Goal: Task Accomplishment & Management: Manage account settings

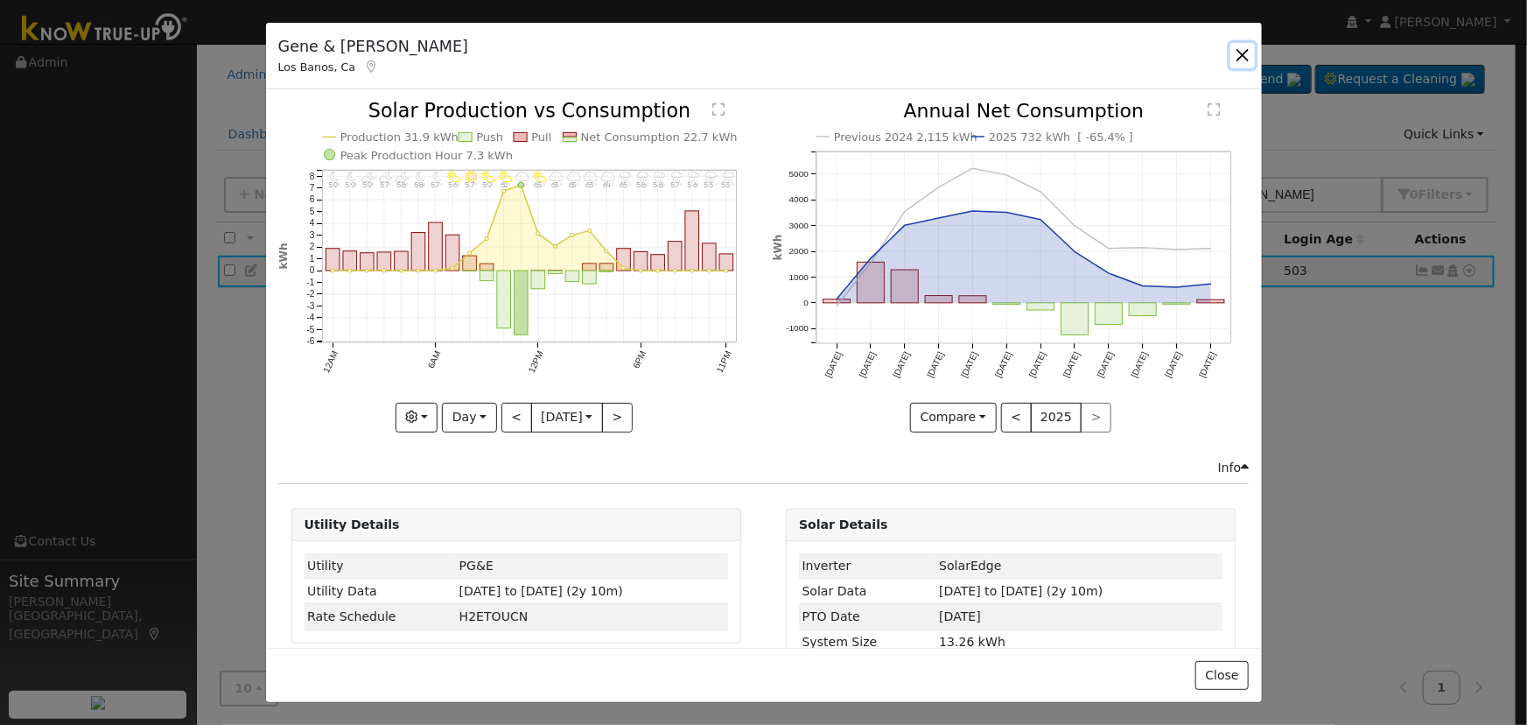
click at [1239, 53] on button "button" at bounding box center [1242, 55] width 25 height 25
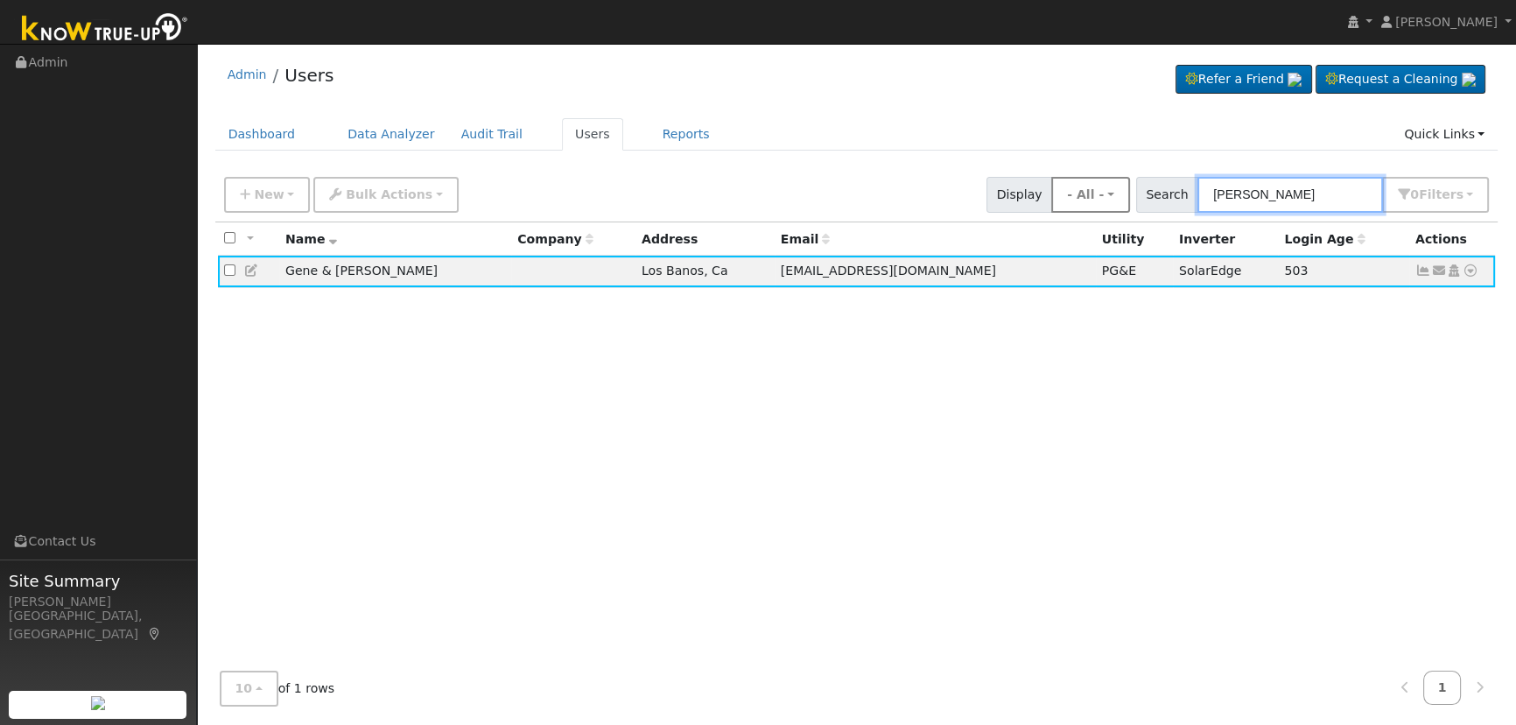
drag, startPoint x: 1300, startPoint y: 192, endPoint x: 1090, endPoint y: 182, distance: 210.2
click at [1071, 186] on div "New Add User Quick Add Quick Connect Quick Convert Lead Bulk Actions Send Email…" at bounding box center [857, 192] width 1272 height 42
paste input "[PERSON_NAME] Del [PERSON_NAME]"
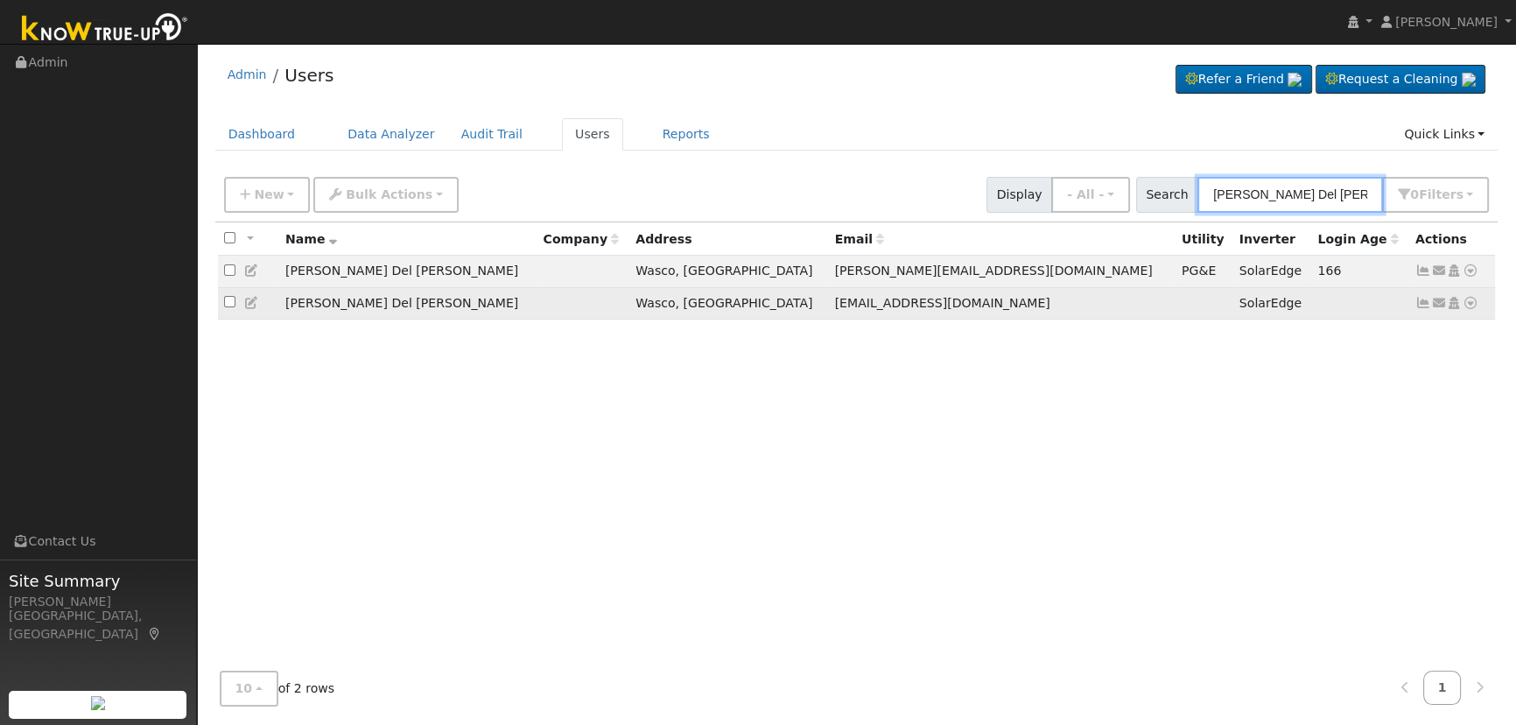
type input "[PERSON_NAME] Del [PERSON_NAME]"
click at [256, 303] on icon at bounding box center [252, 303] width 16 height 12
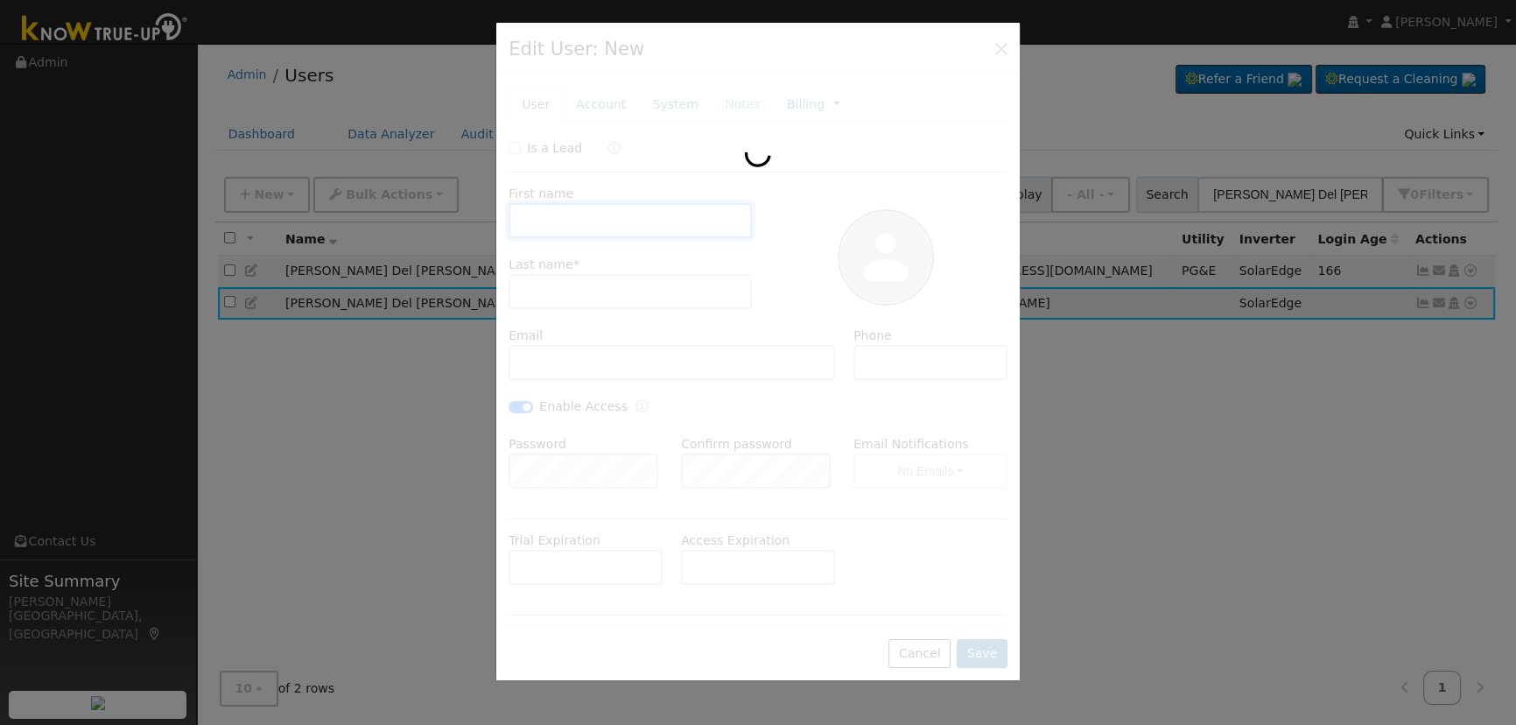
type input "[DATE]"
type input "[PERSON_NAME] Del [PERSON_NAME]"
type input "[PERSON_NAME]"
type input "[EMAIL_ADDRESS][DOMAIN_NAME]"
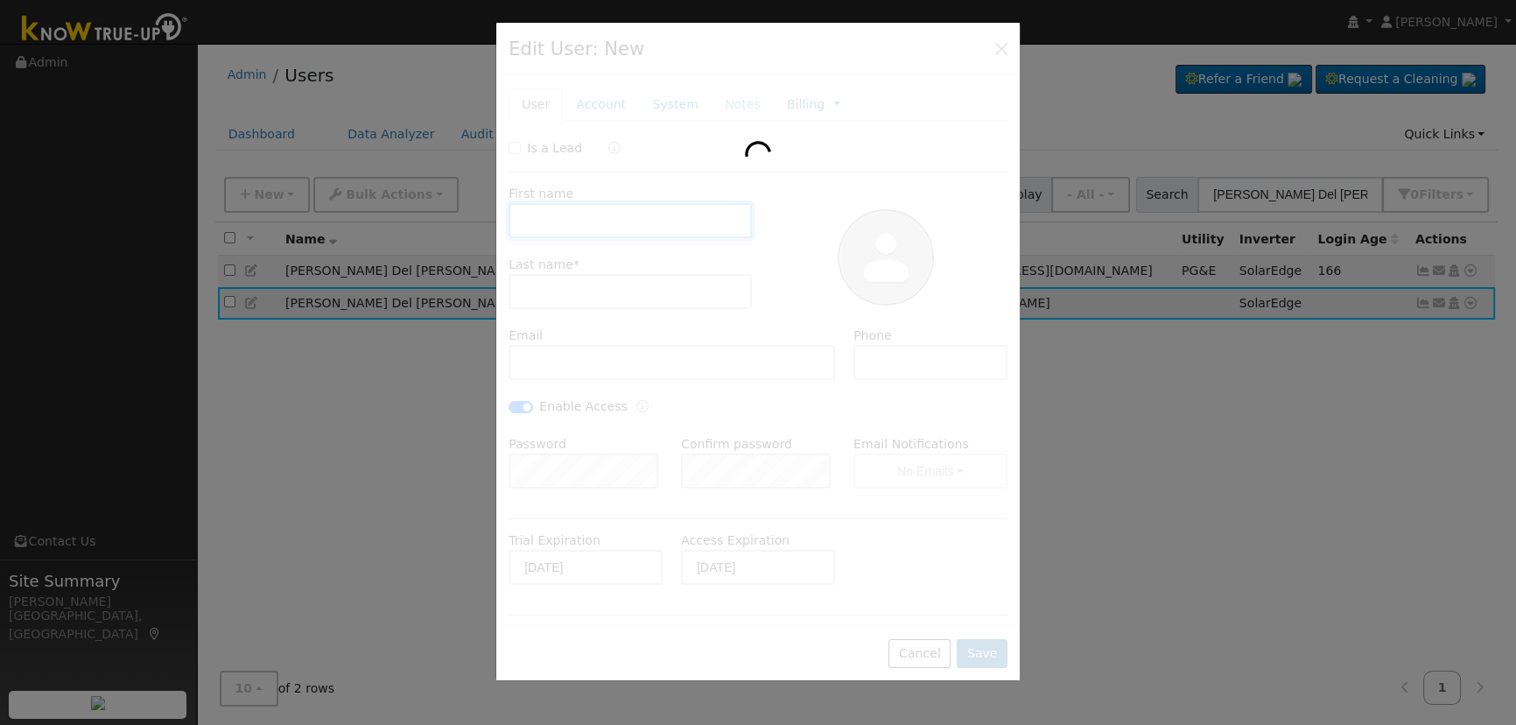
type input "[PHONE_NUMBER]"
checkbox input "true"
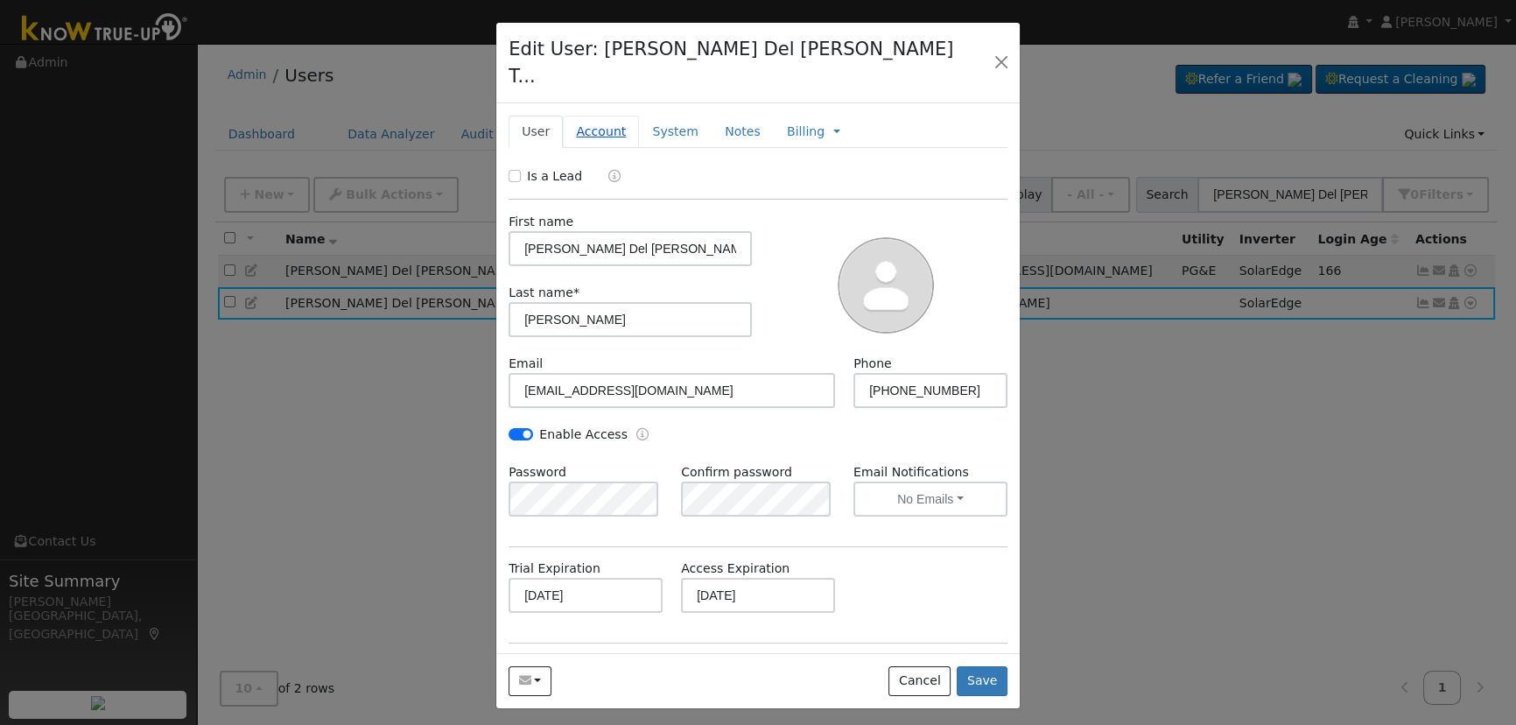
click at [608, 117] on link "Account" at bounding box center [601, 132] width 76 height 32
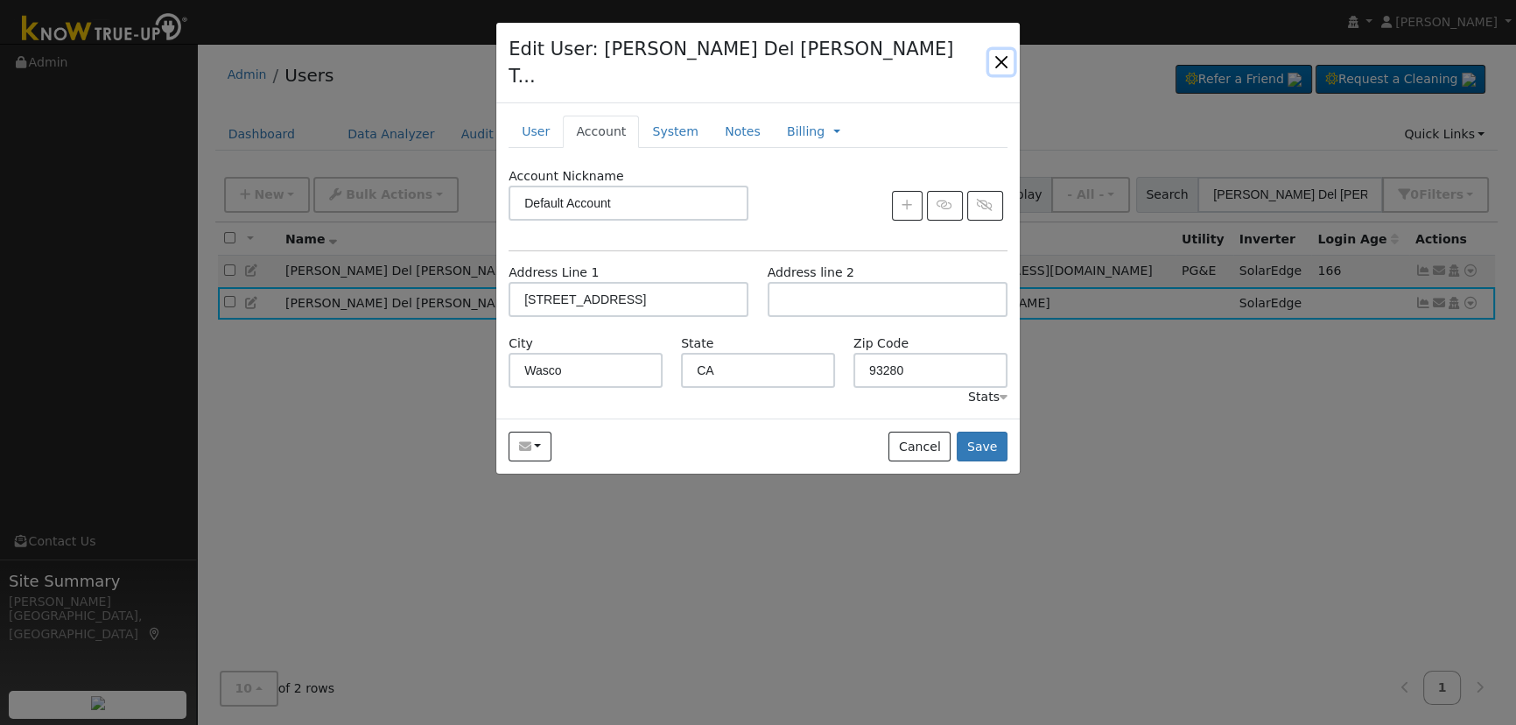
click at [998, 50] on button "button" at bounding box center [1001, 62] width 25 height 25
checkbox input "false"
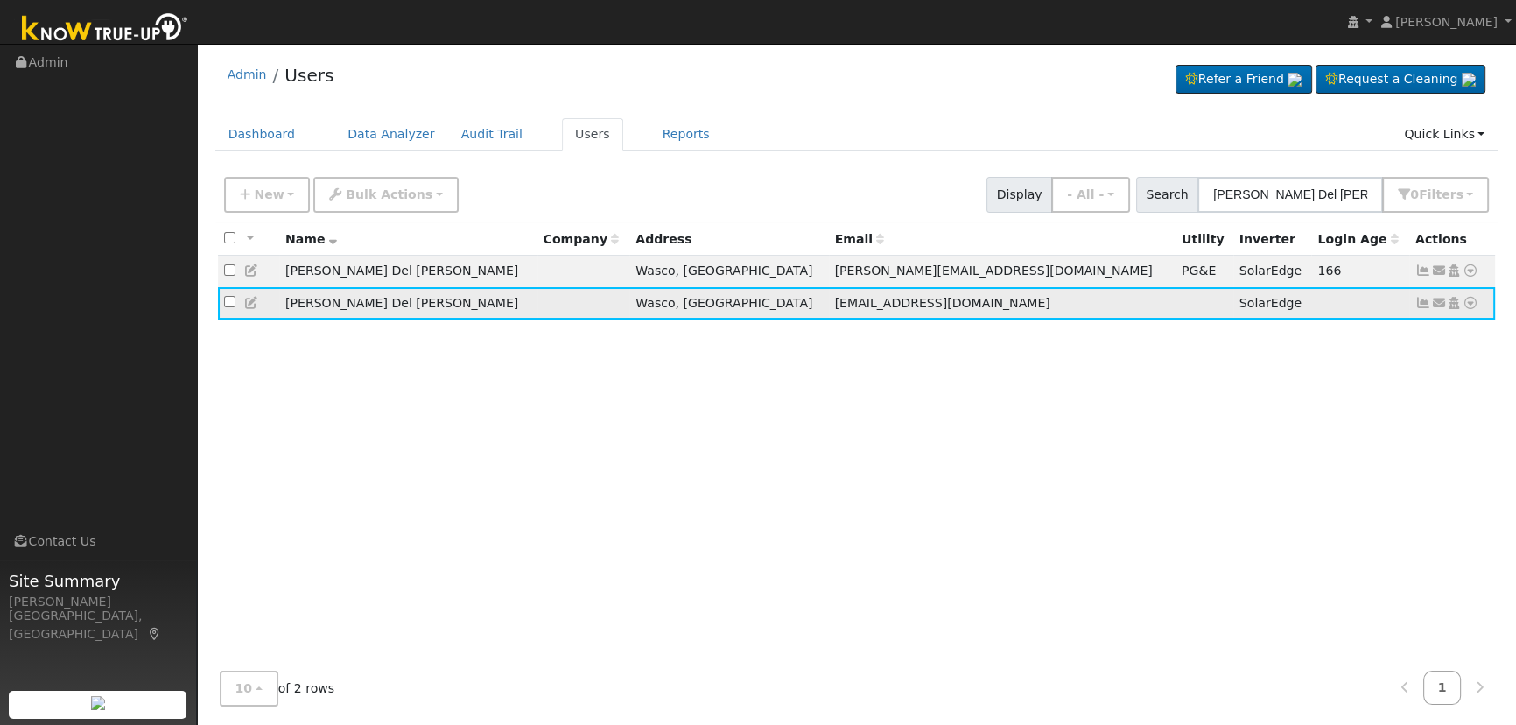
click at [248, 306] on icon at bounding box center [252, 303] width 16 height 12
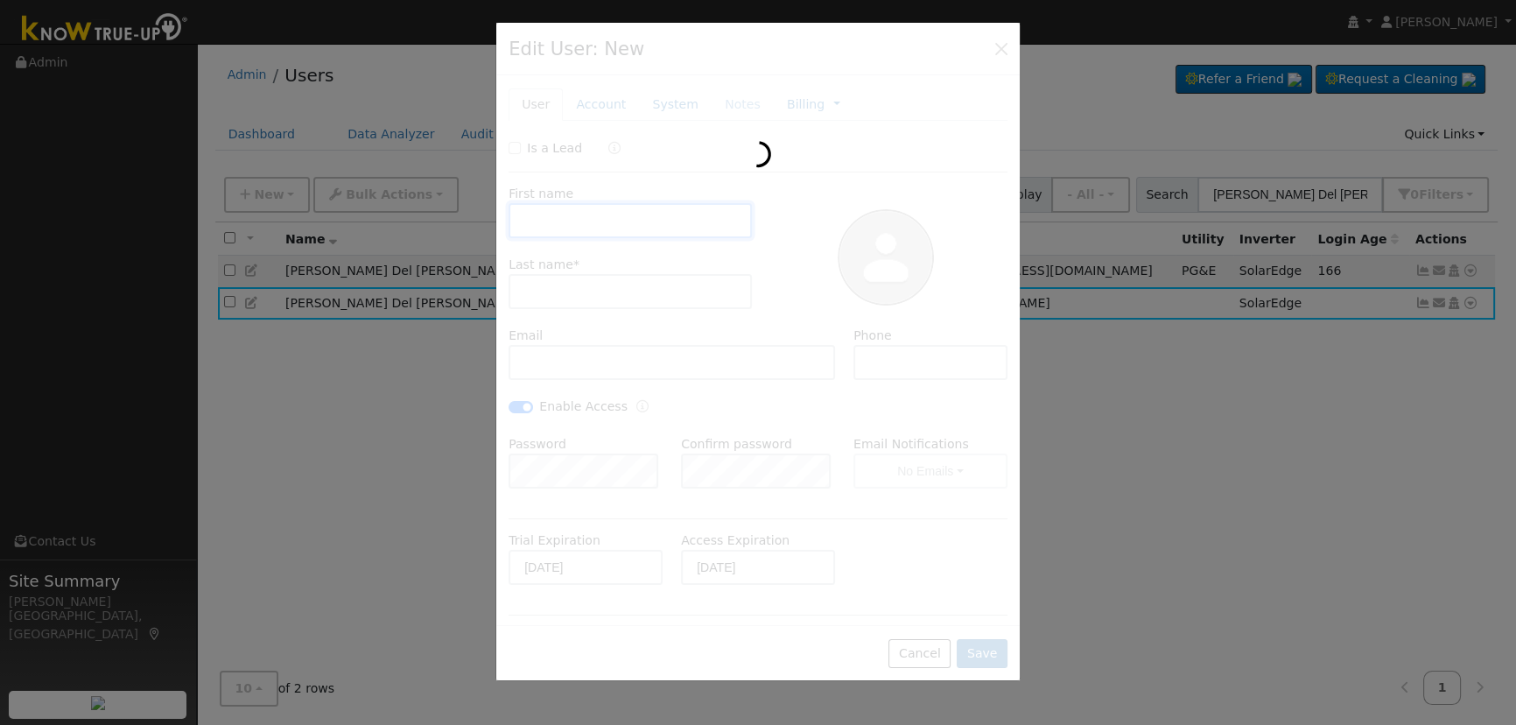
type input "[PERSON_NAME] Del [PERSON_NAME]"
type input "[PERSON_NAME]"
type input "[EMAIL_ADDRESS][DOMAIN_NAME]"
type input "[PHONE_NUMBER]"
checkbox input "true"
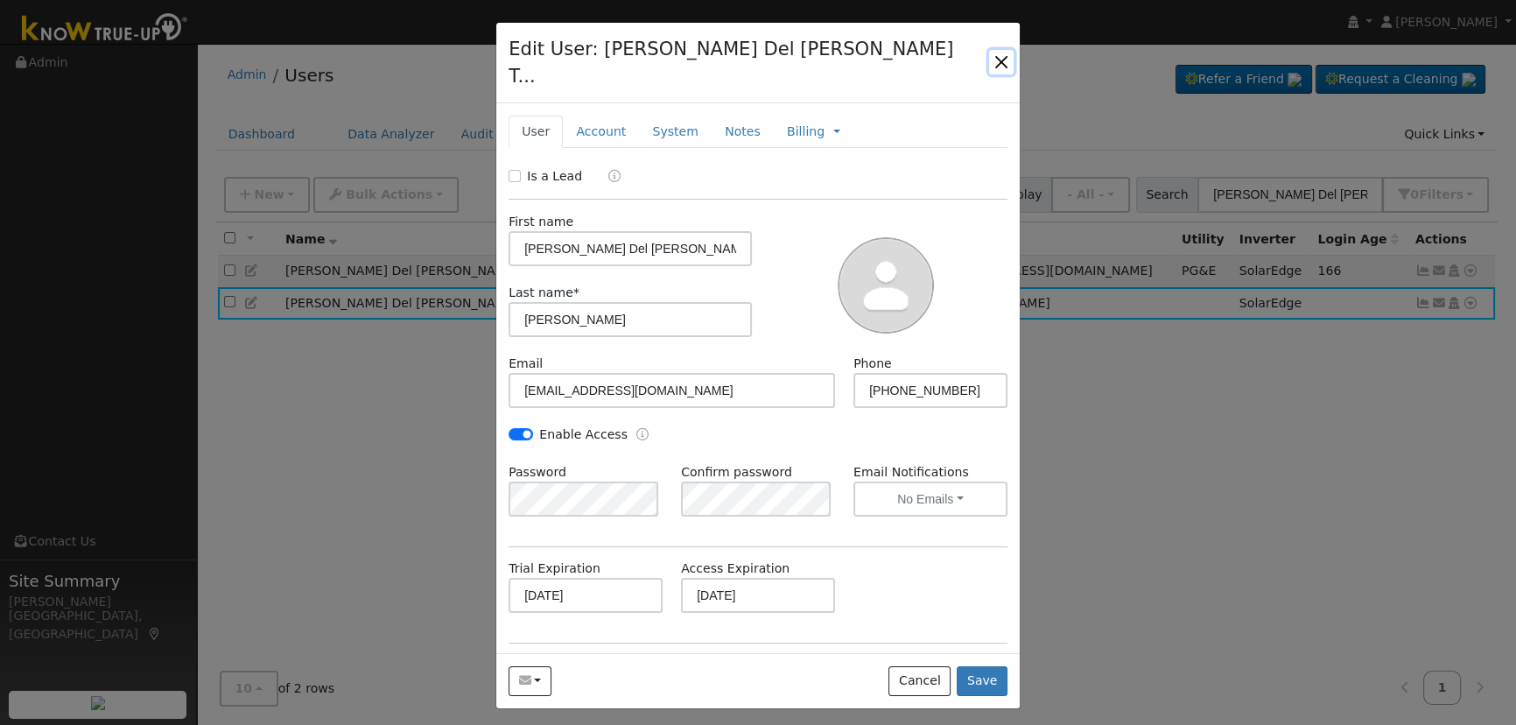
click at [997, 50] on button "button" at bounding box center [1001, 62] width 25 height 25
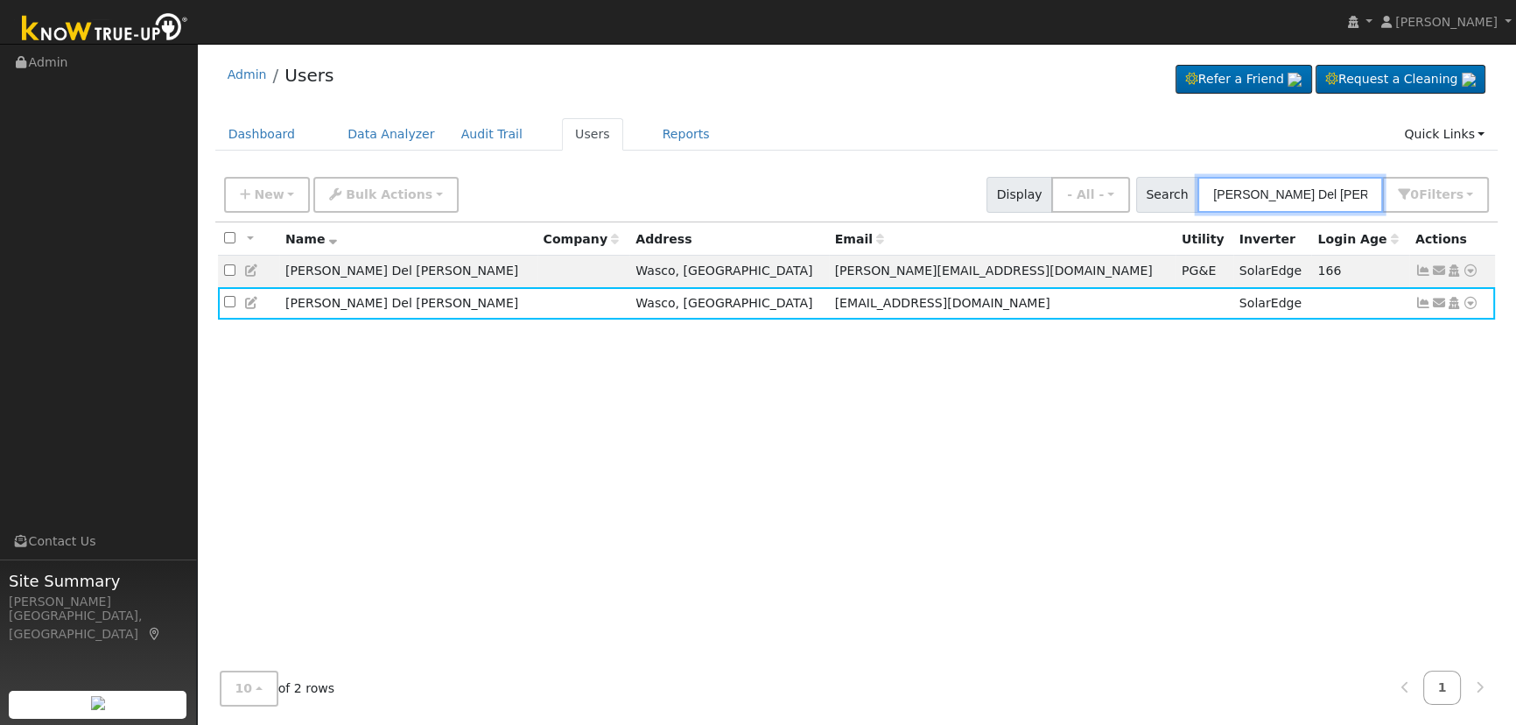
drag, startPoint x: 1359, startPoint y: 188, endPoint x: 1368, endPoint y: 194, distance: 10.7
click at [1359, 189] on input "[PERSON_NAME] Del [PERSON_NAME]" at bounding box center [1290, 195] width 186 height 36
drag, startPoint x: 1370, startPoint y: 194, endPoint x: 1139, endPoint y: 188, distance: 231.1
click at [1139, 188] on div "New Add User Quick Add Quick Connect Quick Convert Lead Bulk Actions Send Email…" at bounding box center [857, 192] width 1272 height 42
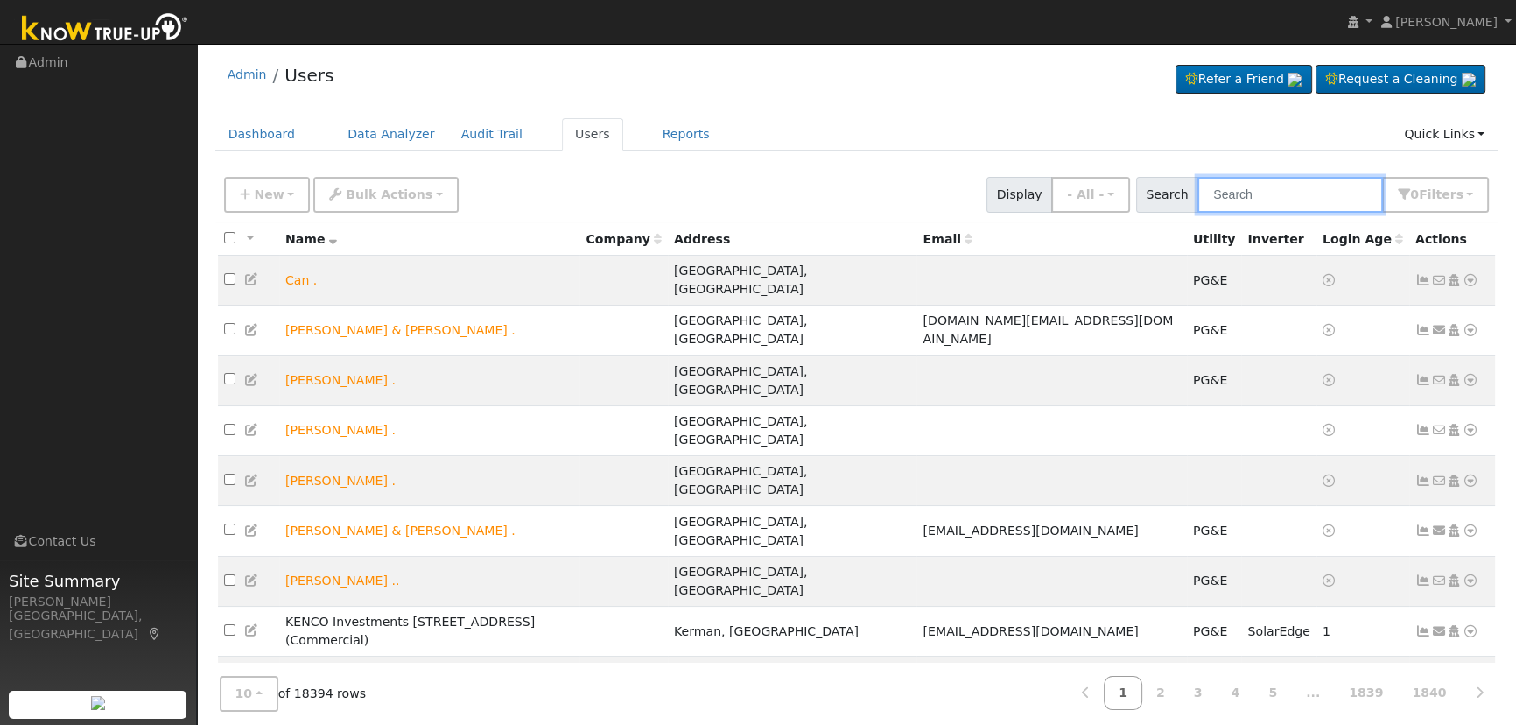
click at [1249, 184] on input "text" at bounding box center [1290, 195] width 186 height 36
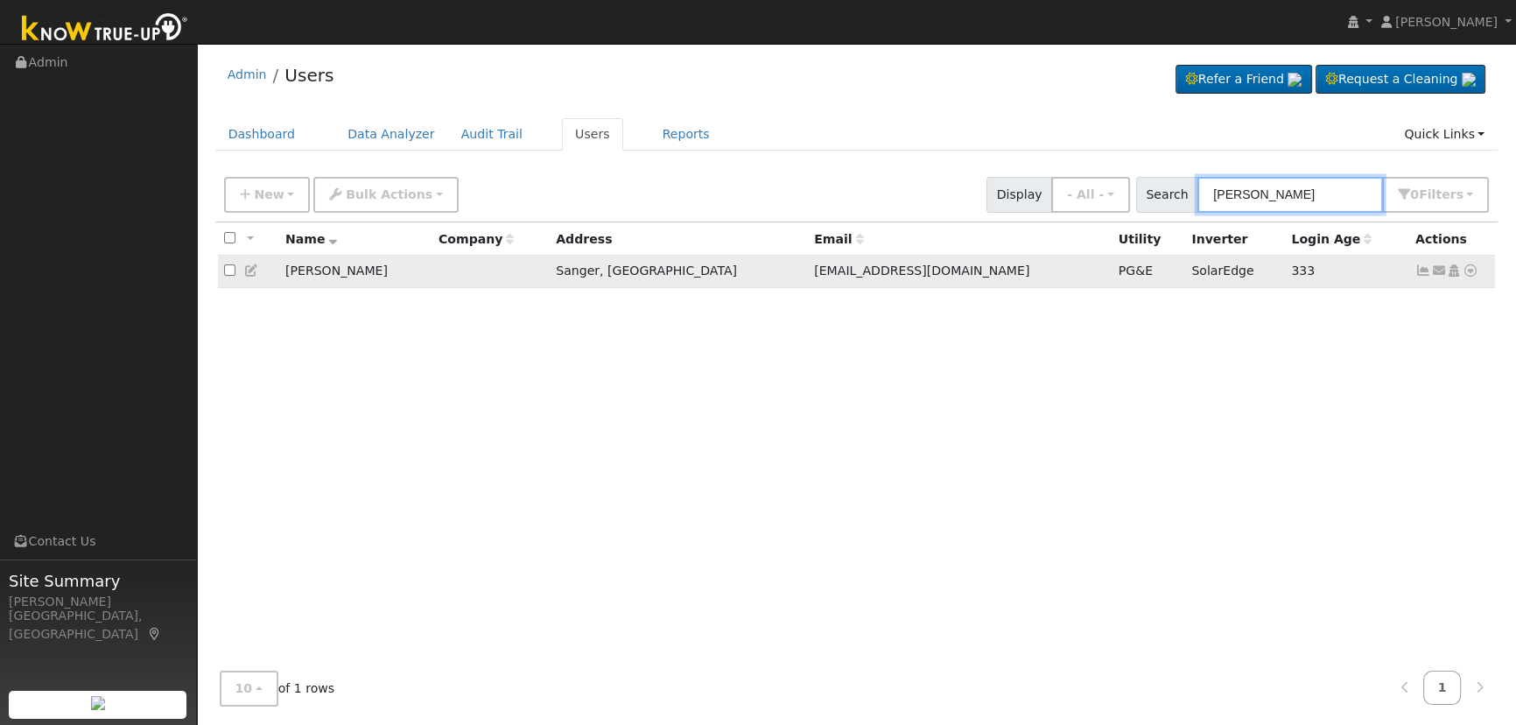
type input "[PERSON_NAME]"
click at [242, 275] on td at bounding box center [248, 272] width 61 height 32
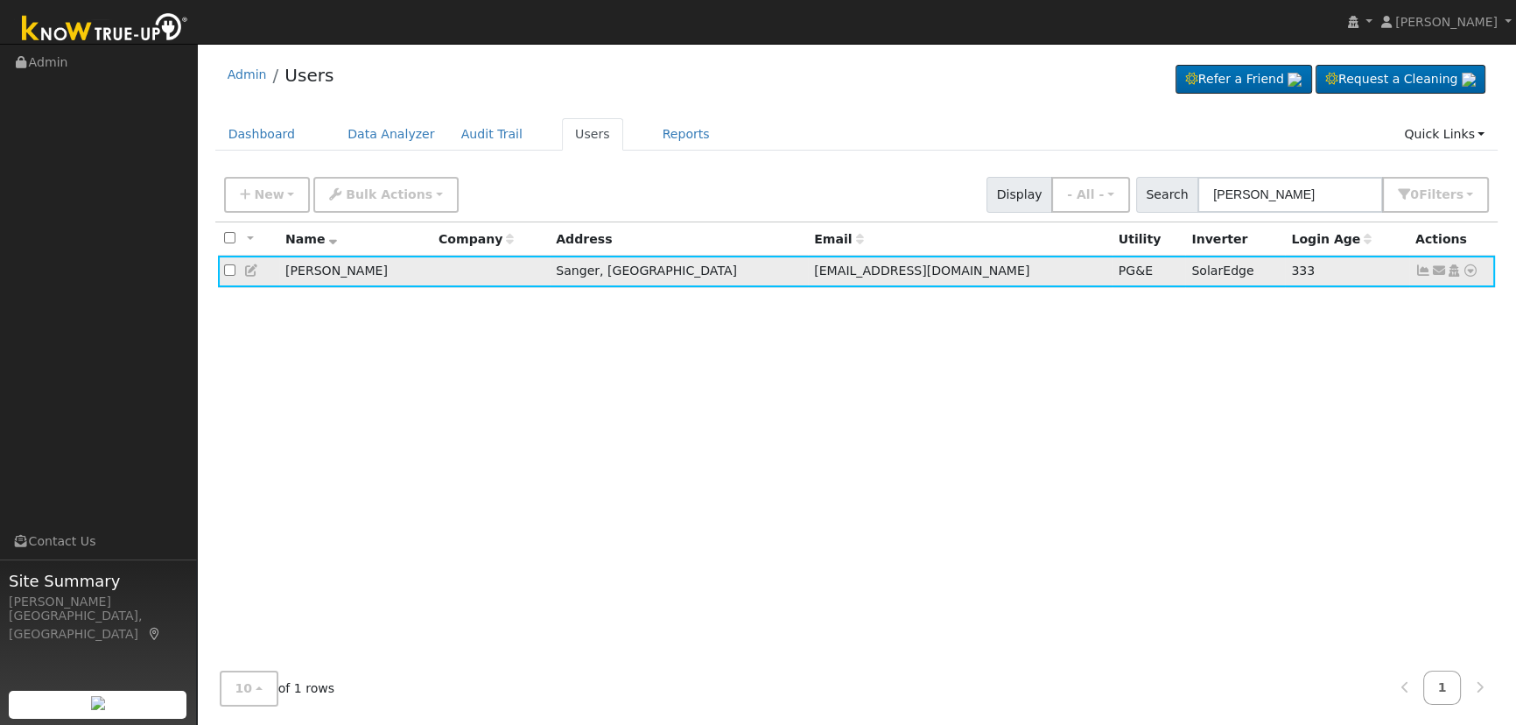
click at [248, 268] on icon at bounding box center [252, 270] width 16 height 12
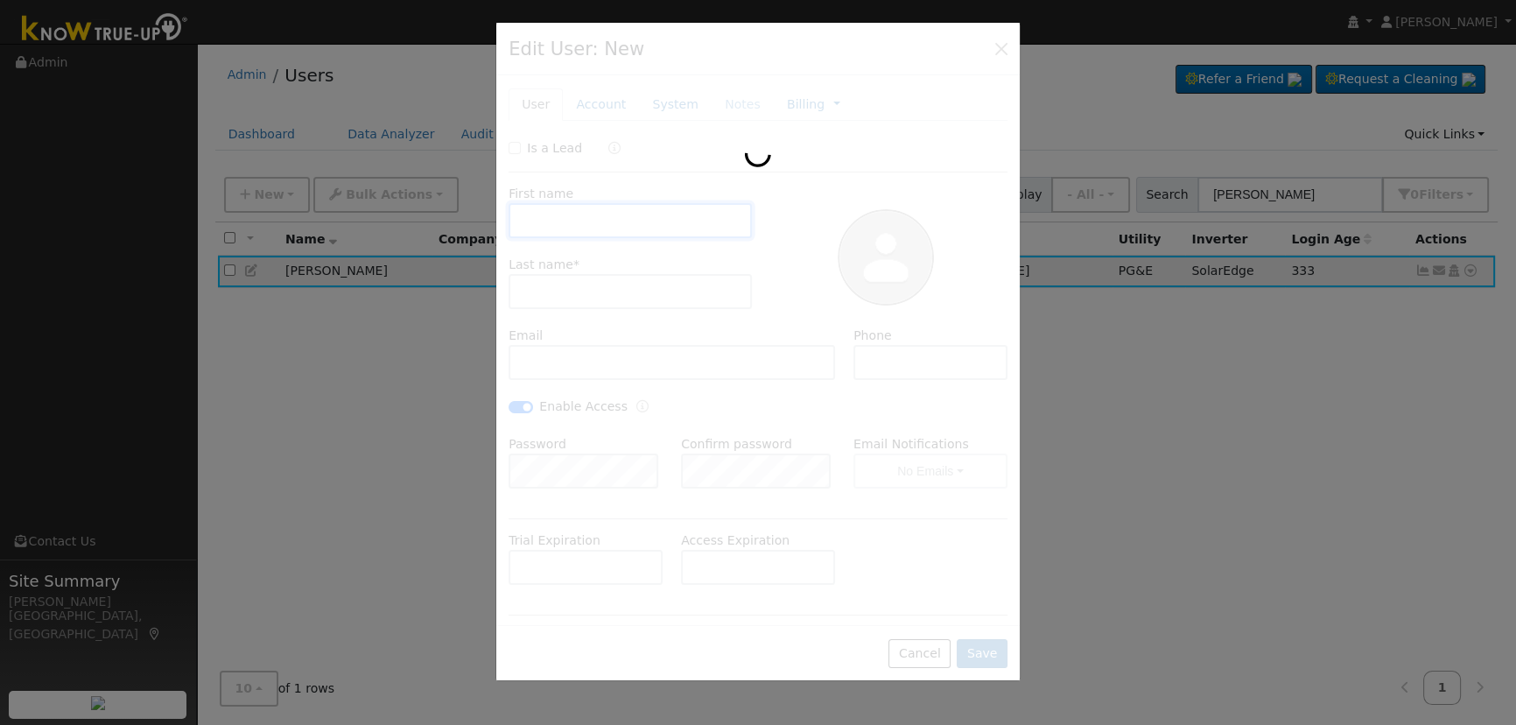
type input "[PERSON_NAME]"
type input "[EMAIL_ADDRESS][DOMAIN_NAME]"
type input "[PERSON_NAME]"
checkbox input "true"
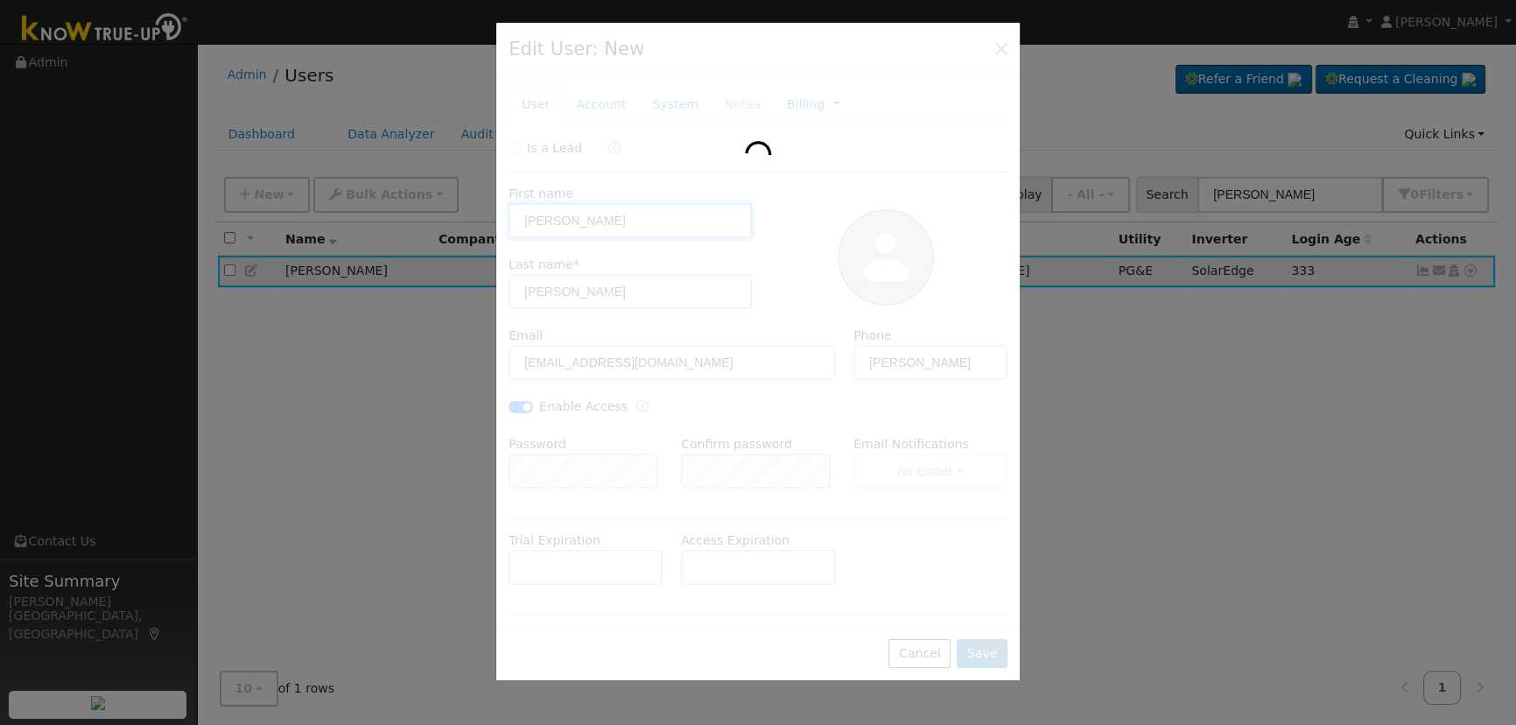
type input "2025"
select select "9"
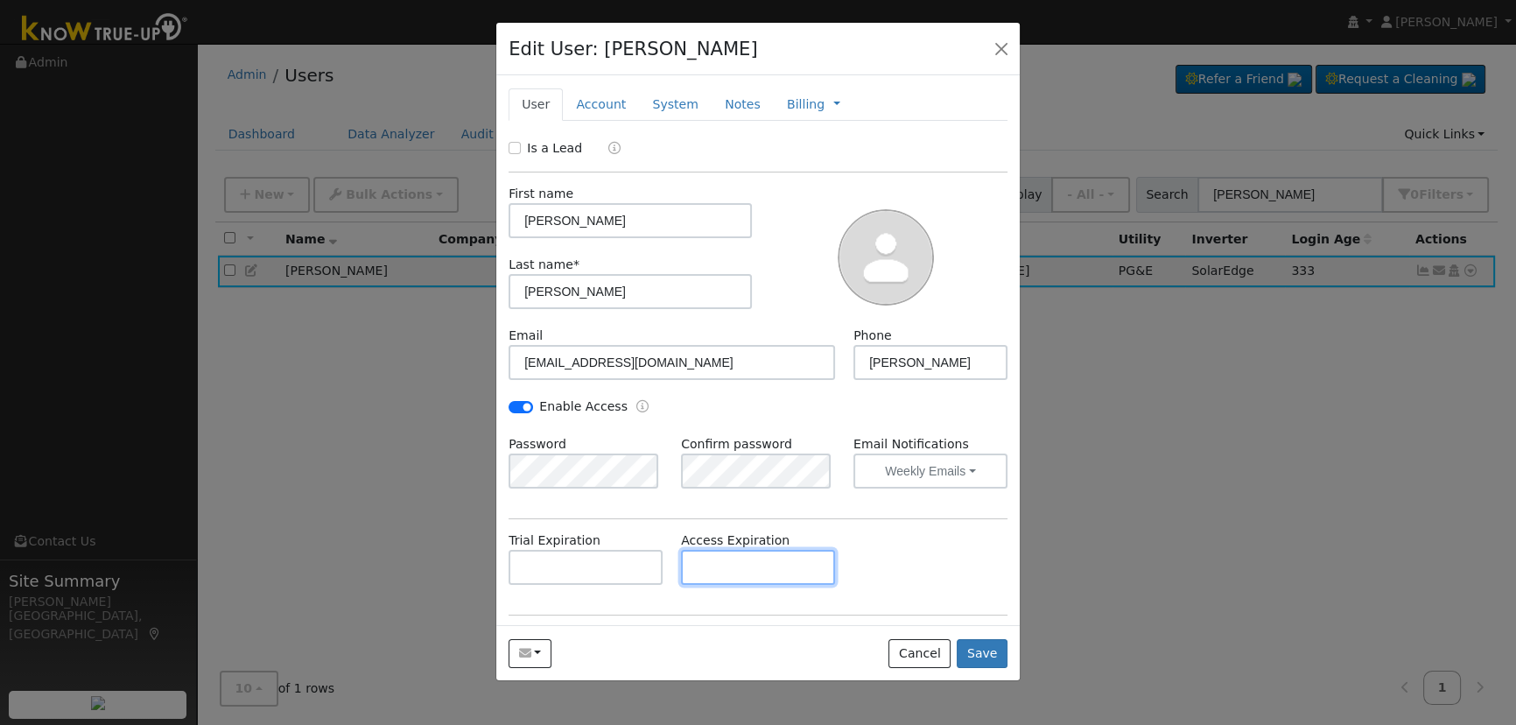
click at [697, 551] on input "text" at bounding box center [758, 567] width 154 height 35
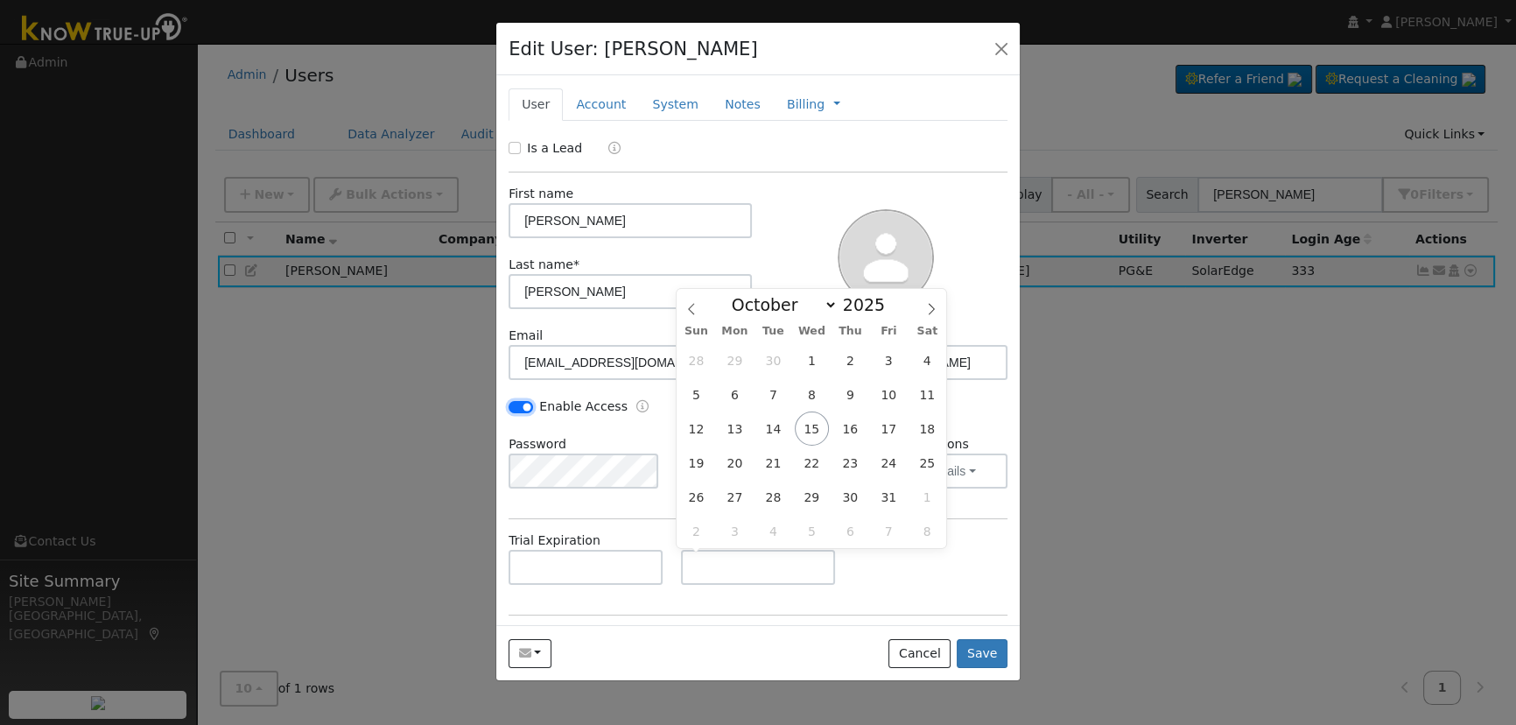
click at [521, 410] on input "Enable Access" at bounding box center [520, 407] width 25 height 12
checkbox input "false"
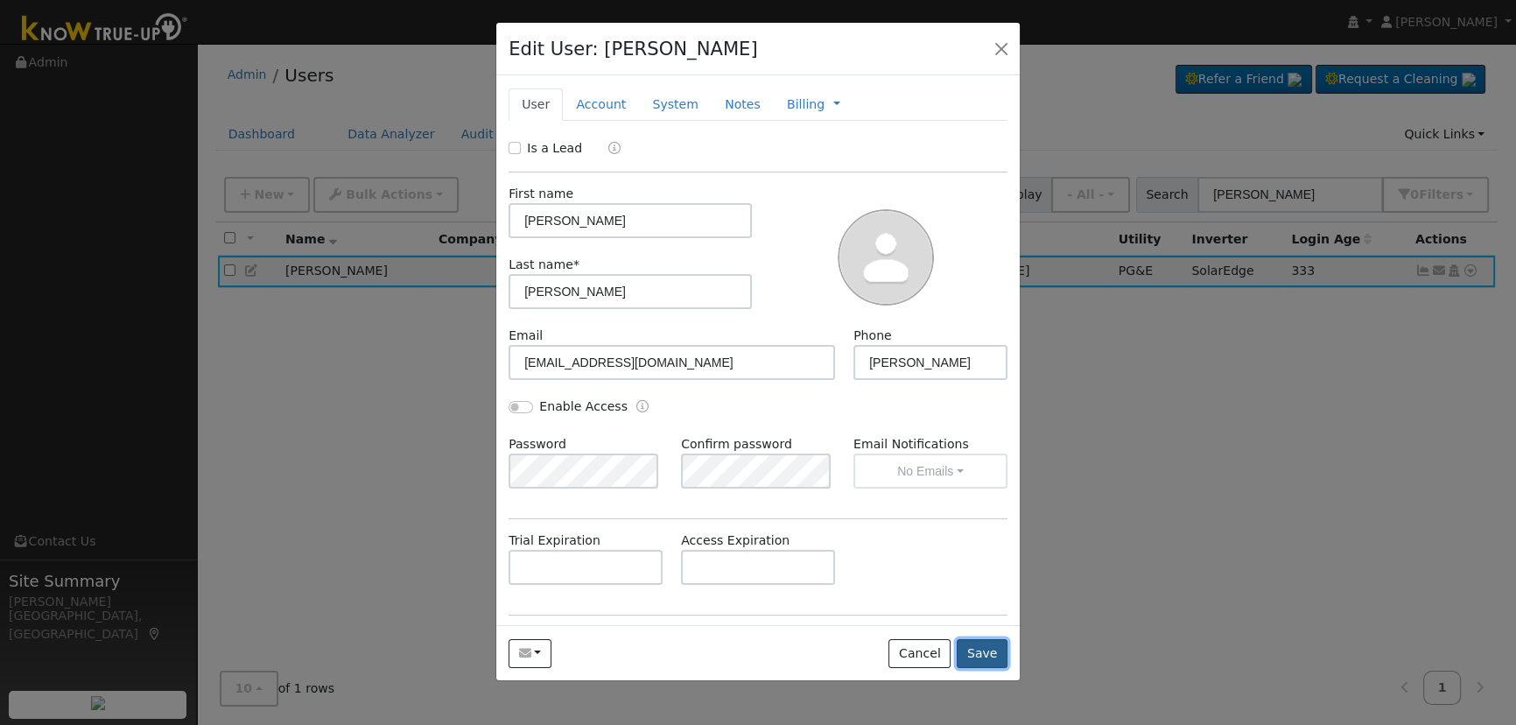
click at [975, 655] on button "Save" at bounding box center [981, 654] width 51 height 30
